Goal: Task Accomplishment & Management: Manage account settings

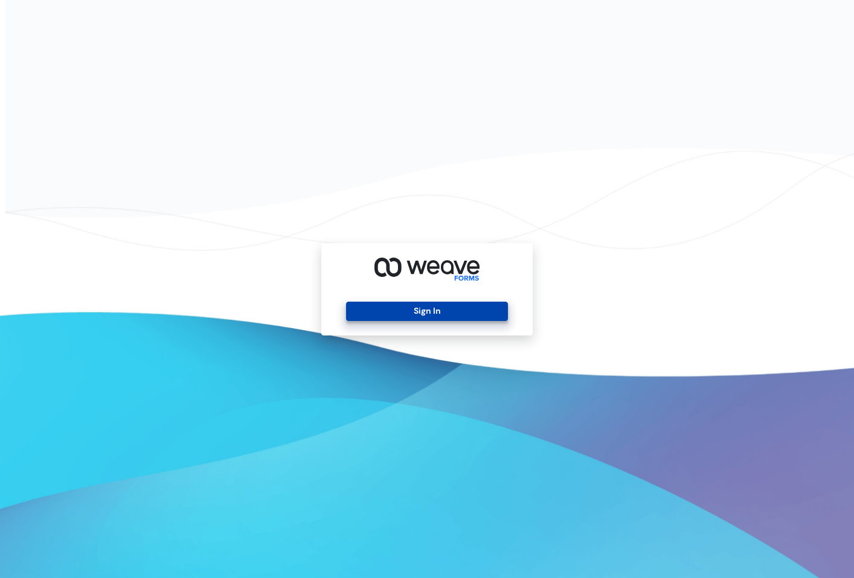
click at [382, 304] on button "Sign In" at bounding box center [426, 311] width 161 height 19
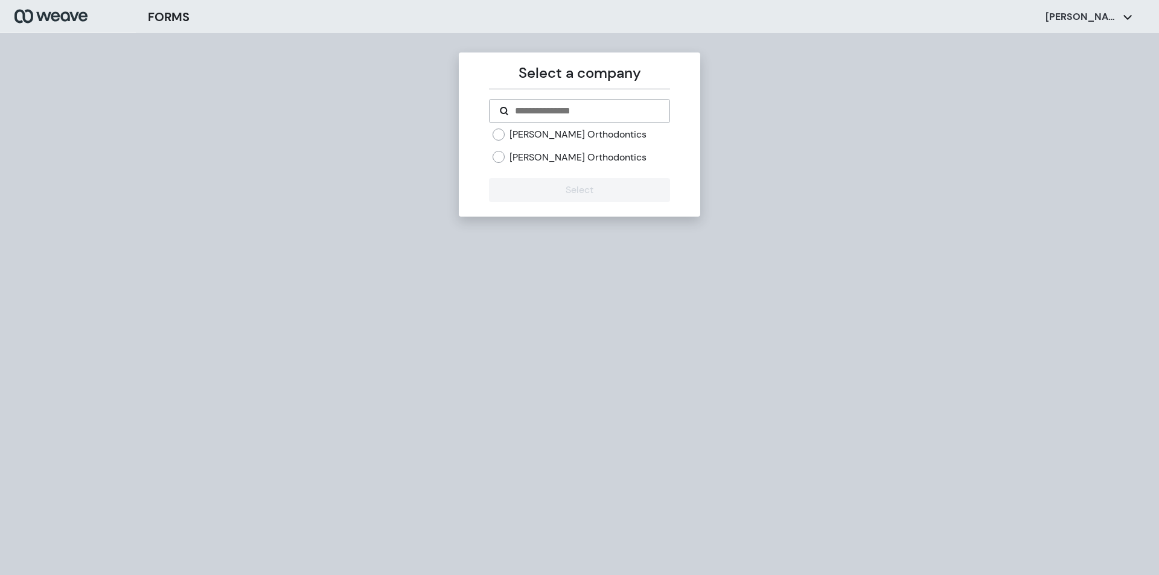
click at [542, 152] on label "[PERSON_NAME] Orthodontics" at bounding box center [578, 157] width 137 height 13
click at [545, 185] on button "Select" at bounding box center [579, 190] width 181 height 24
